Goal: Transaction & Acquisition: Obtain resource

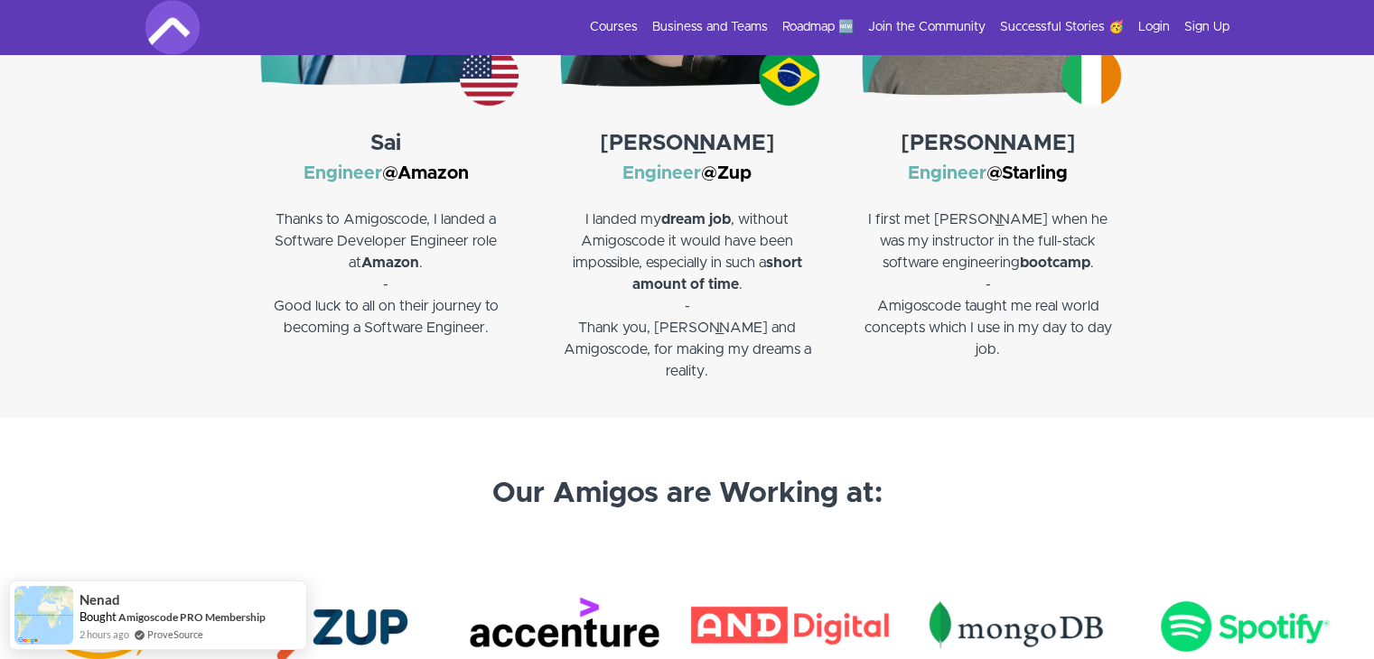
scroll to position [3075, 0]
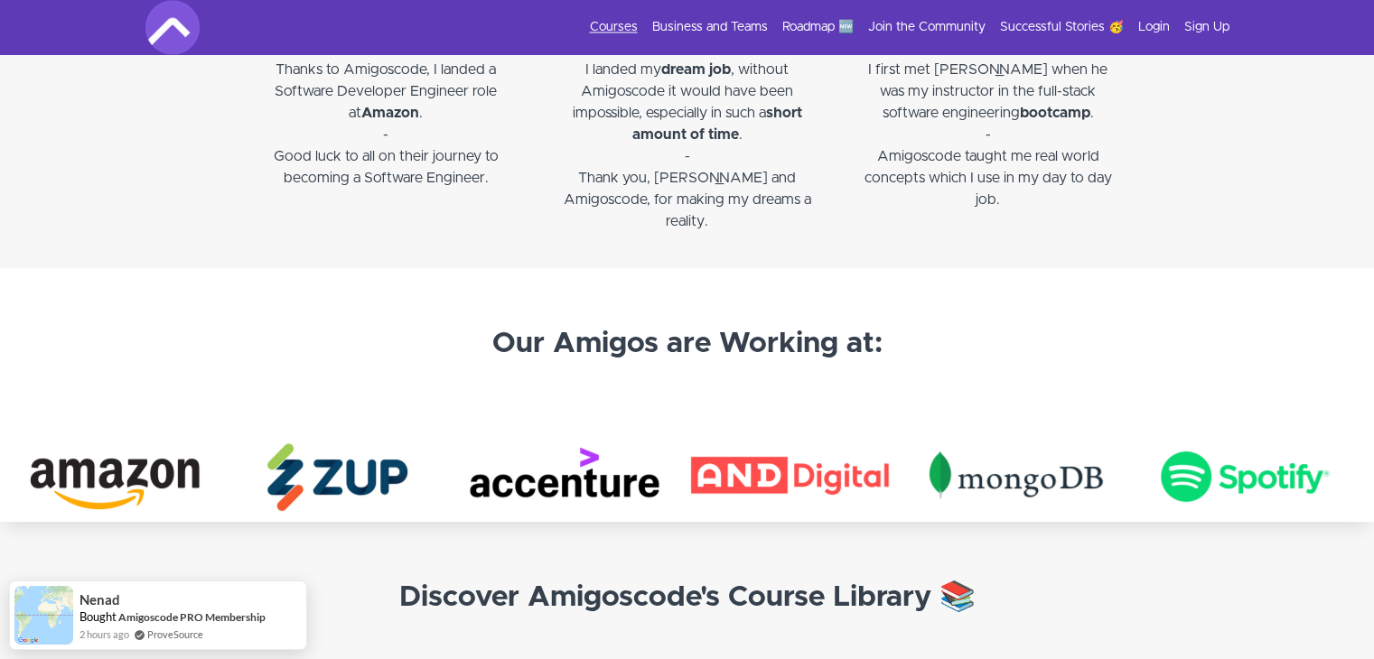
click at [617, 28] on link "Courses" at bounding box center [614, 27] width 48 height 18
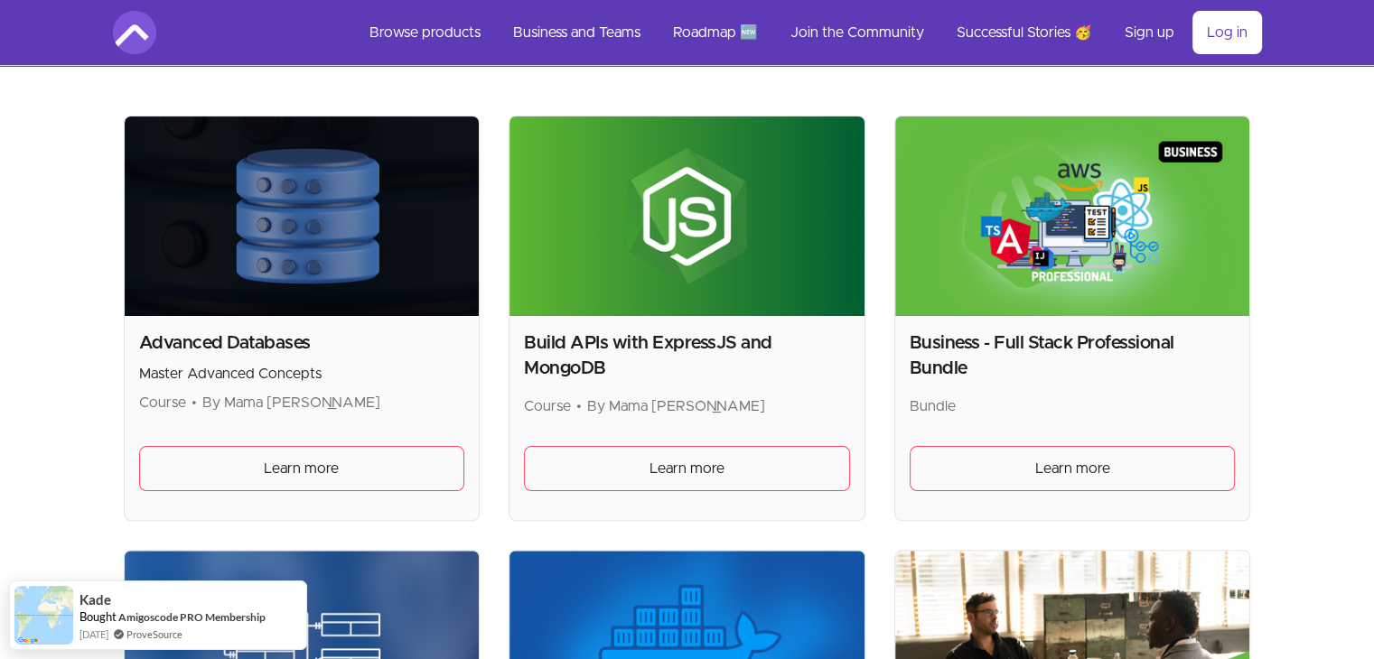
scroll to position [341, 0]
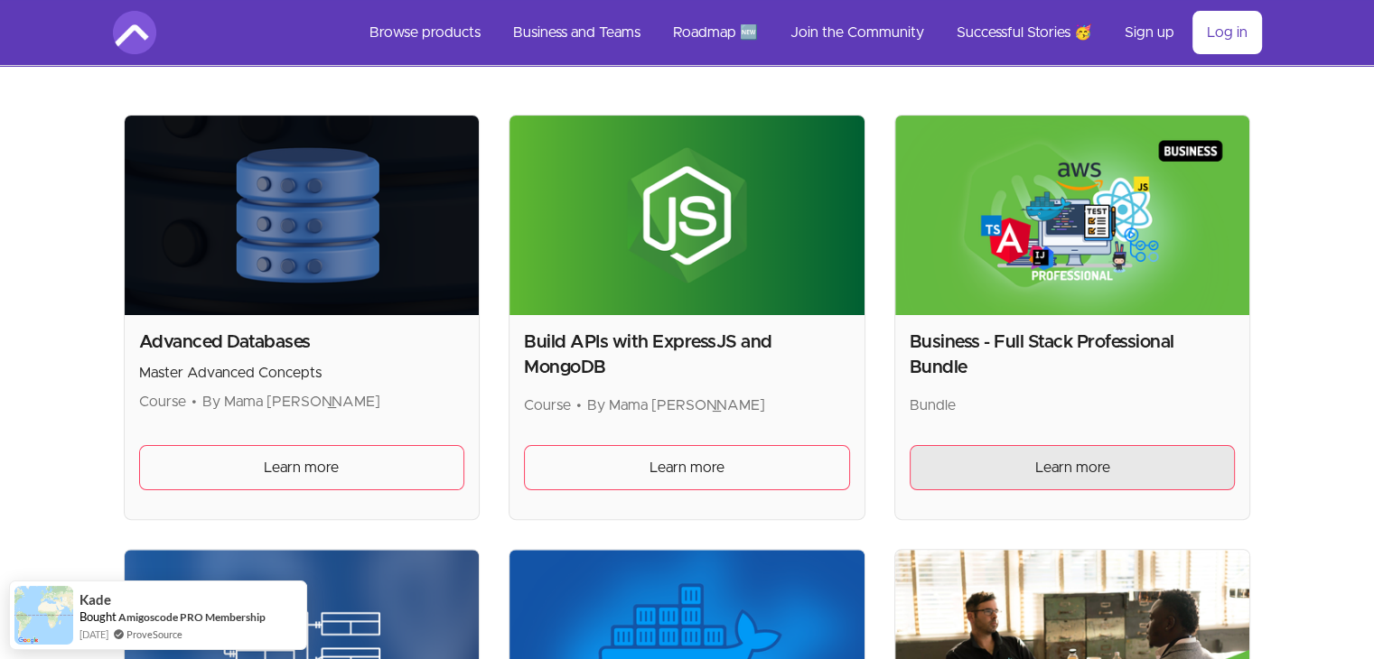
click at [1048, 471] on span "Learn more" at bounding box center [1072, 468] width 75 height 22
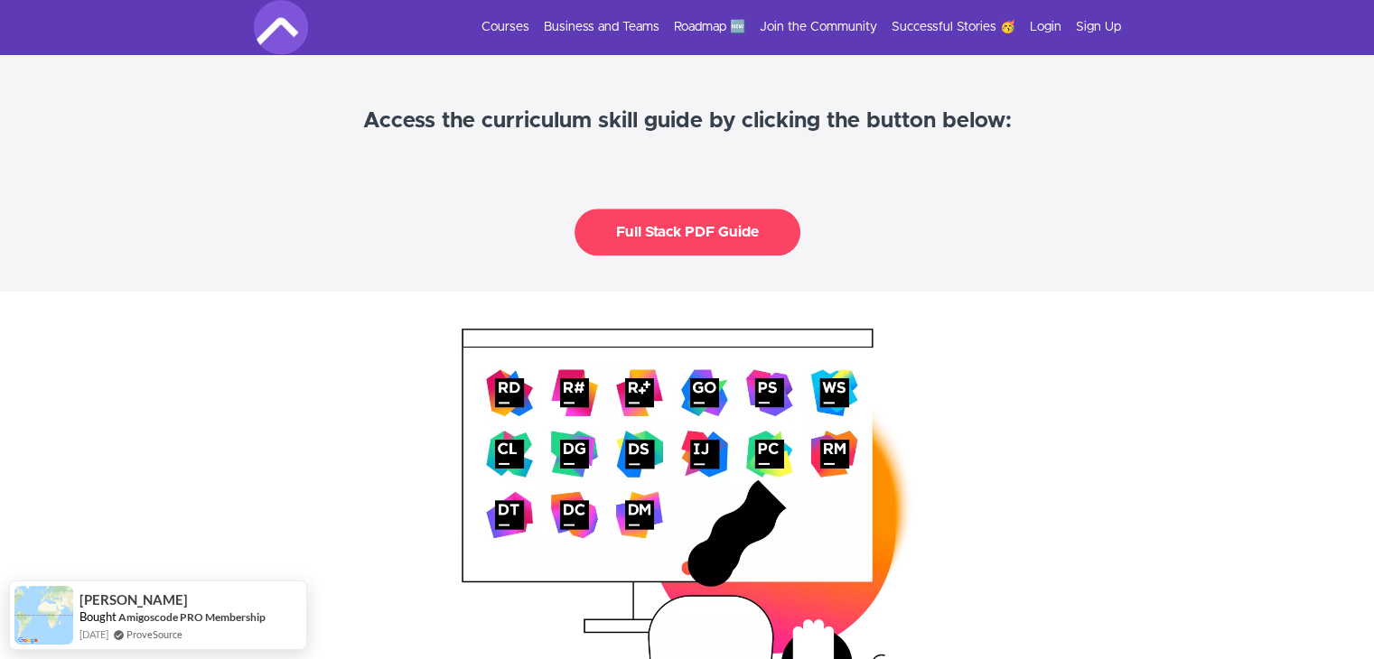
scroll to position [2189, 0]
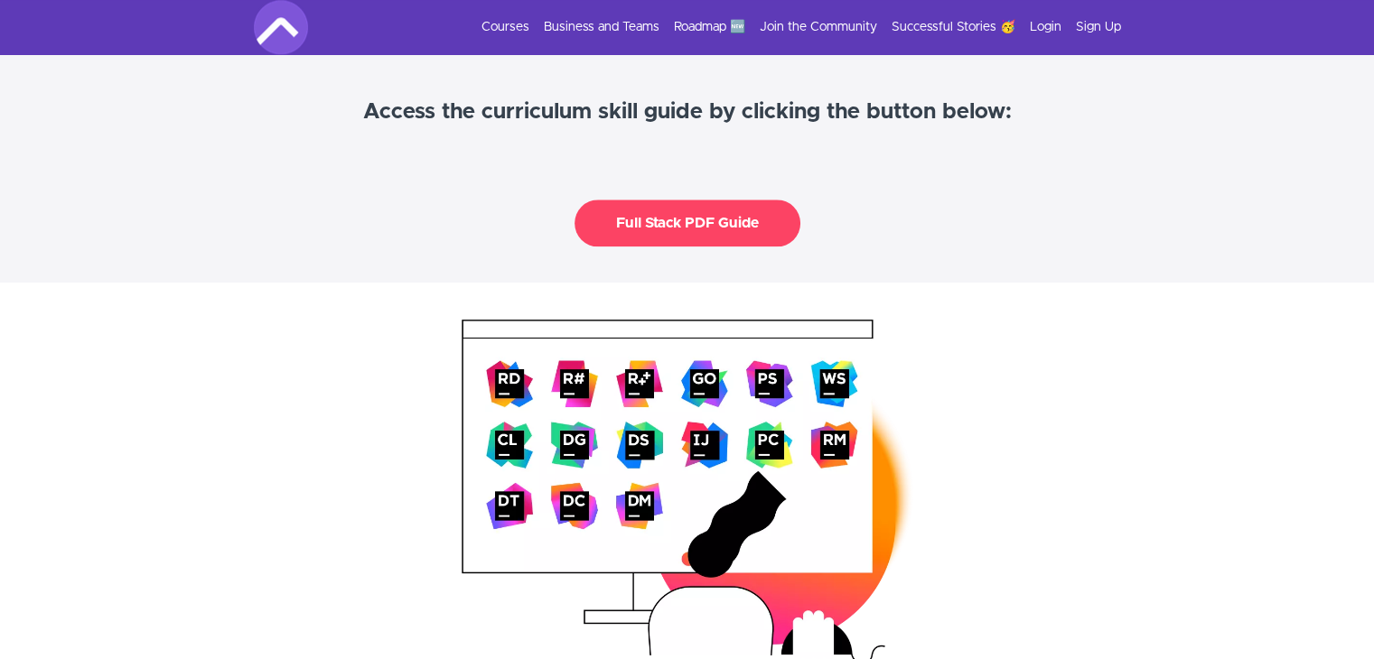
click at [743, 226] on button "Full Stack PDF Guide" at bounding box center [687, 223] width 226 height 47
